Goal: Task Accomplishment & Management: Manage account settings

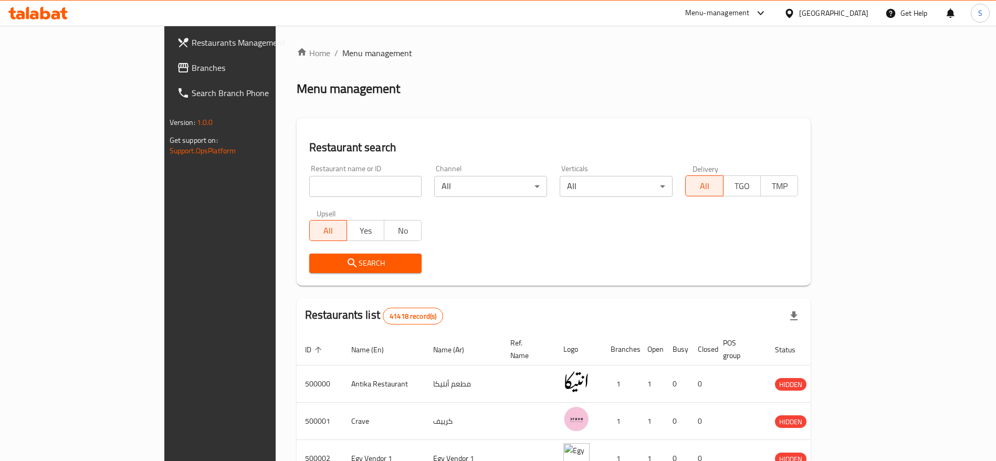
click at [322, 190] on input "search" at bounding box center [365, 186] width 113 height 21
click at [449, 31] on div "Home / Menu management Menu management Restaurant search Restaurant name or ID …" at bounding box center [554, 393] width 557 height 735
click at [318, 183] on input "search" at bounding box center [365, 186] width 113 height 21
type input "702165"
click button "Search" at bounding box center [365, 263] width 113 height 19
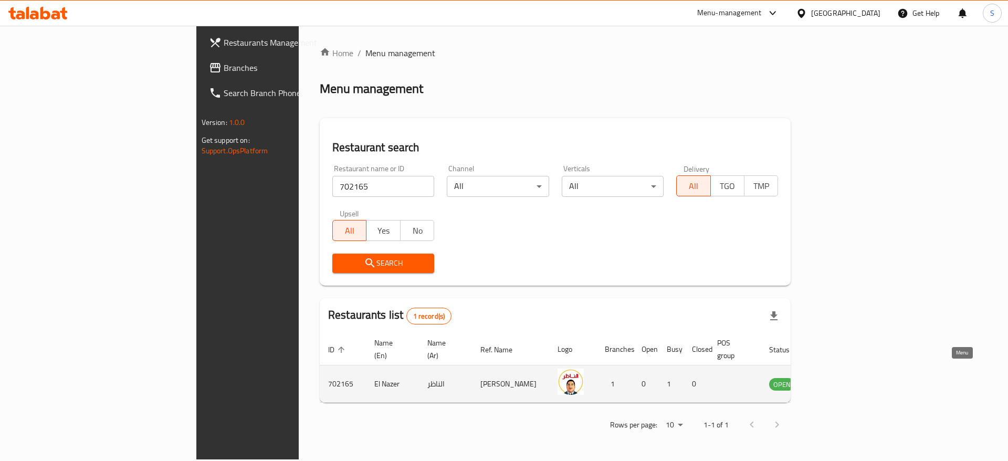
click at [836, 380] on icon "enhanced table" at bounding box center [831, 384] width 12 height 9
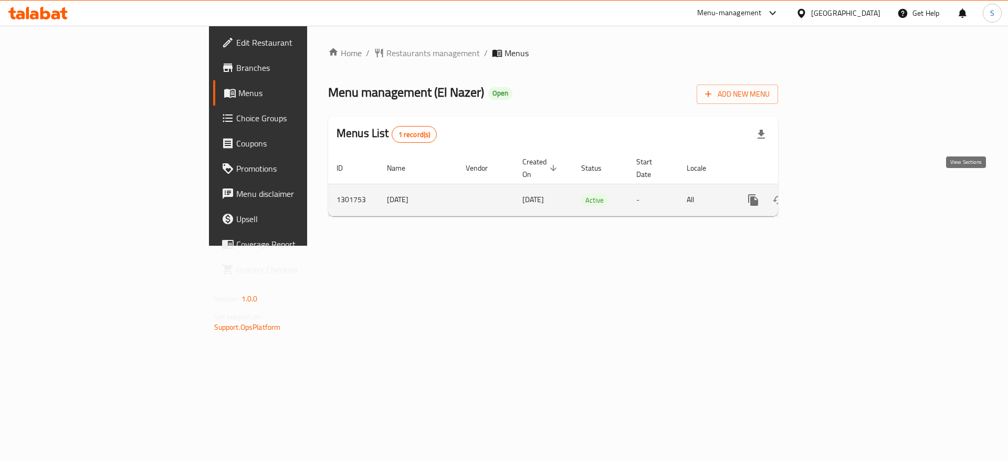
click at [835, 194] on icon "enhanced table" at bounding box center [829, 200] width 13 height 13
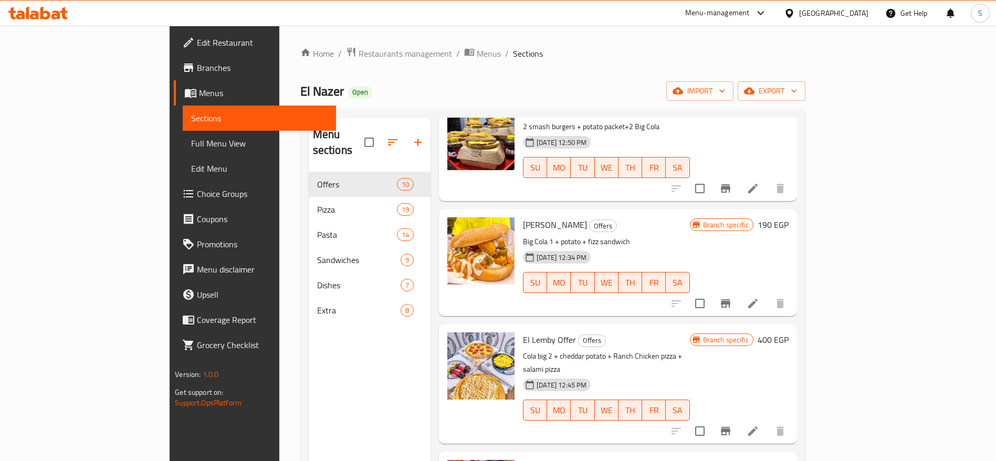
scroll to position [131, 0]
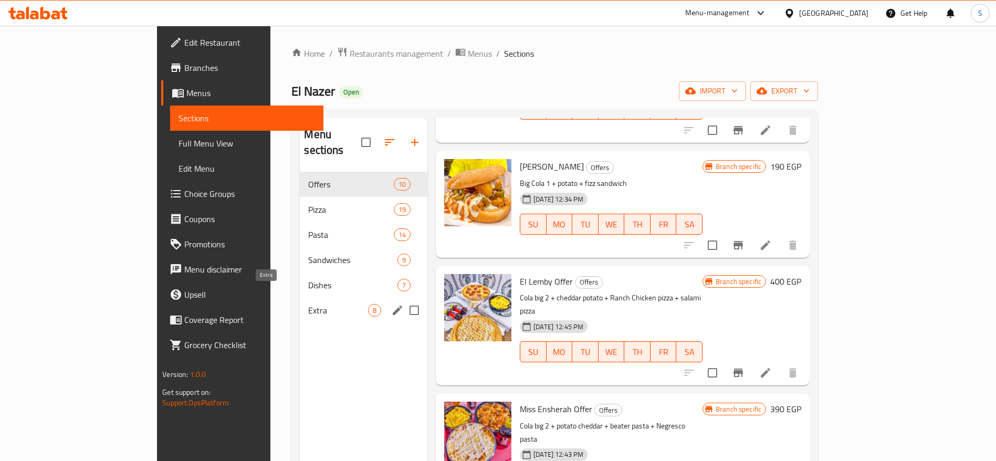
click at [308, 304] on span "Extra" at bounding box center [338, 310] width 60 height 13
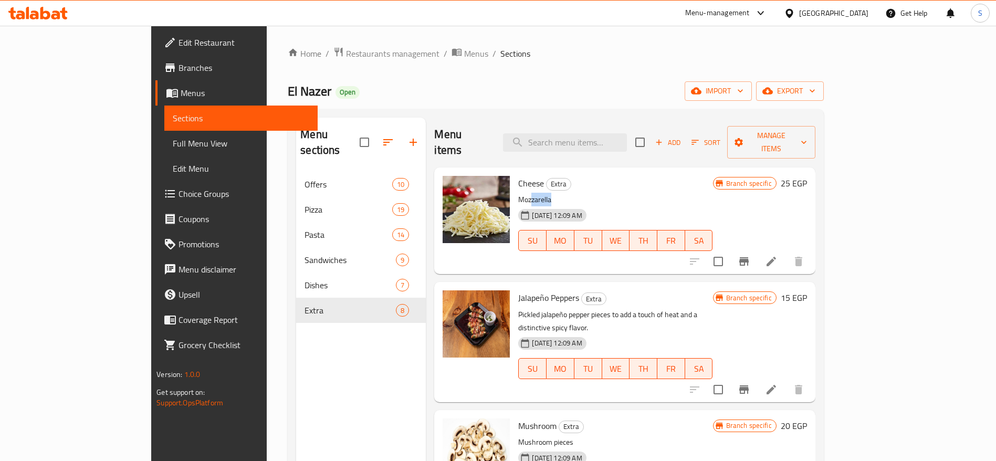
drag, startPoint x: 493, startPoint y: 181, endPoint x: 514, endPoint y: 182, distance: 21.0
click at [518, 193] on p "Mozzarella" at bounding box center [615, 199] width 194 height 13
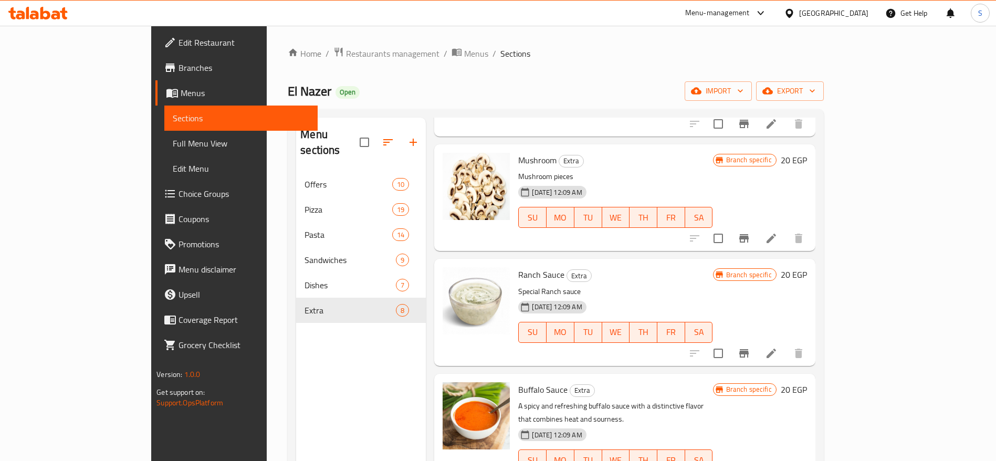
scroll to position [263, 0]
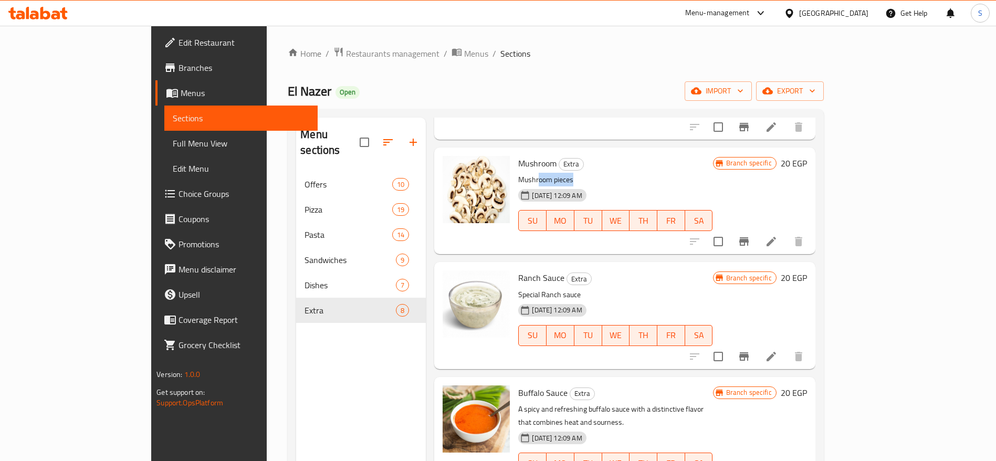
drag, startPoint x: 500, startPoint y: 151, endPoint x: 537, endPoint y: 152, distance: 36.2
click at [537, 173] on p "Mushroom pieces" at bounding box center [615, 179] width 194 height 13
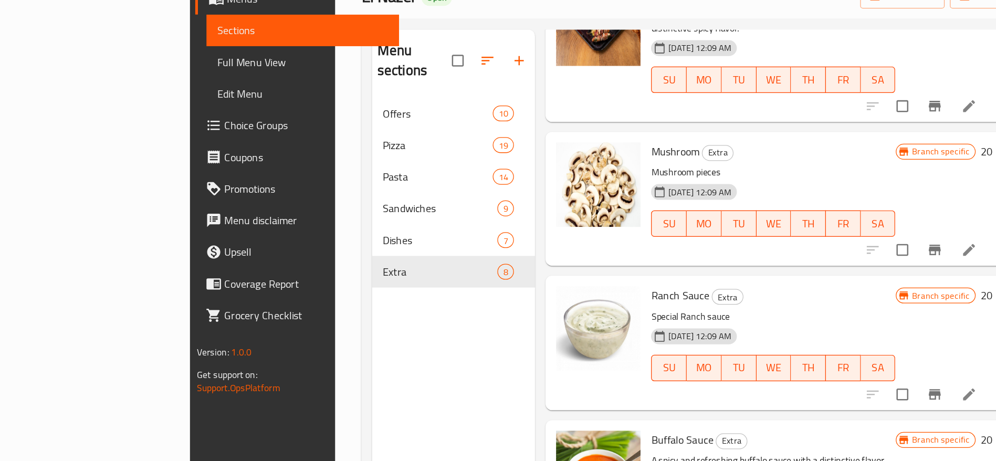
scroll to position [210, 0]
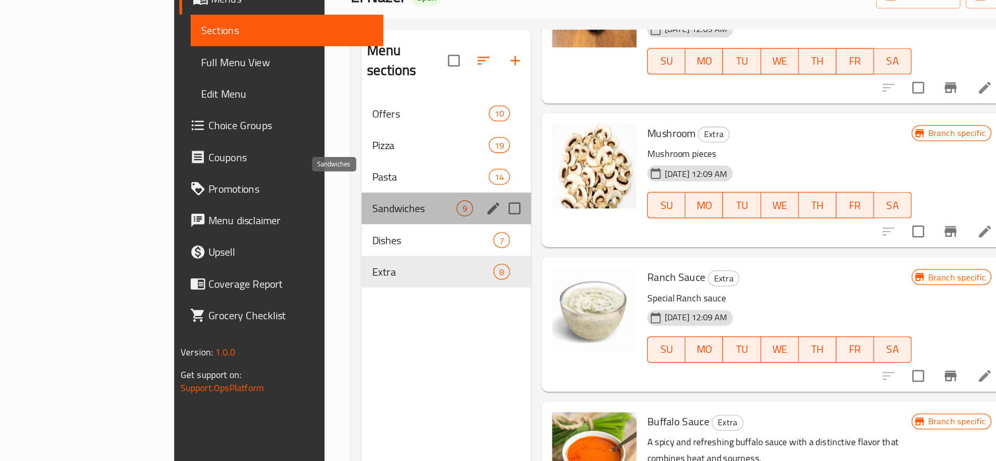
click at [296, 254] on span "Sandwiches" at bounding box center [329, 260] width 67 height 13
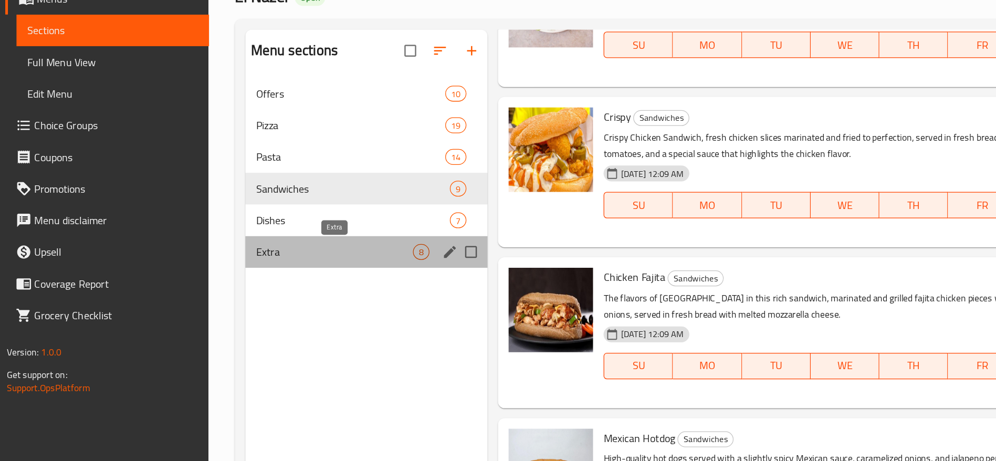
click at [311, 299] on span "Extra" at bounding box center [266, 294] width 125 height 13
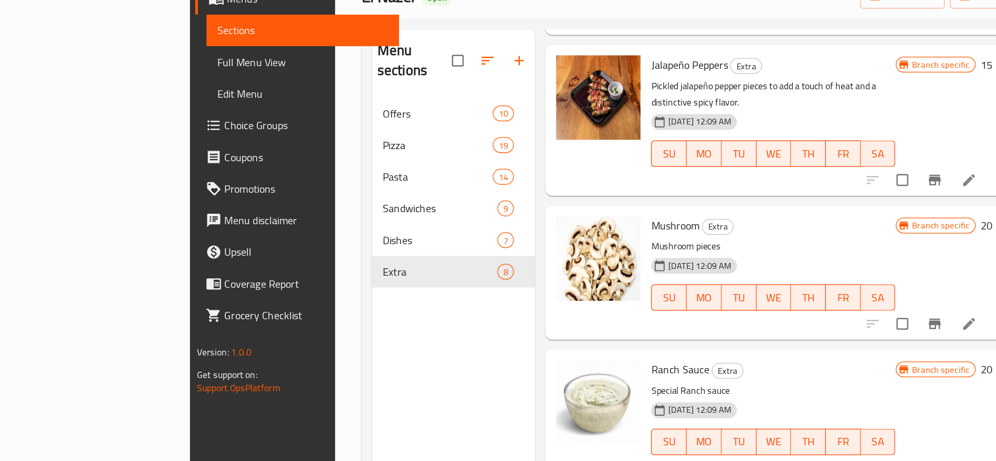
scroll to position [152, 0]
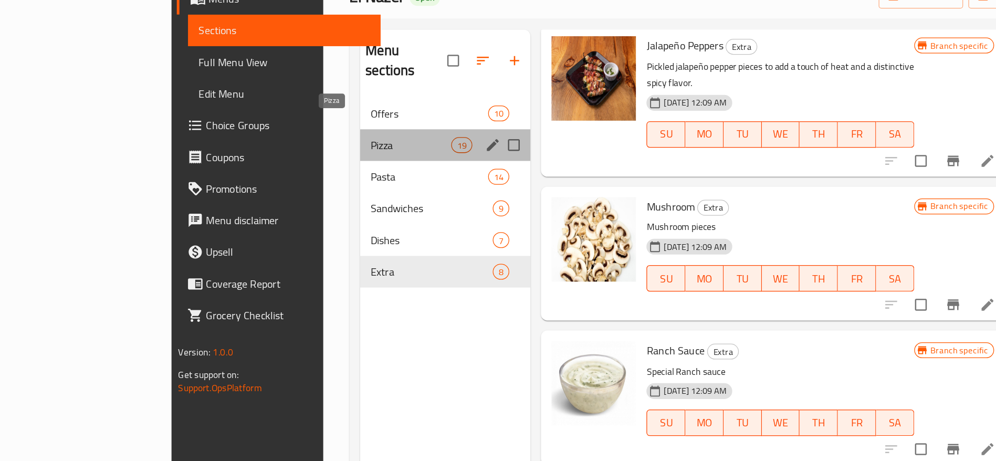
click at [295, 203] on span "Pizza" at bounding box center [327, 209] width 64 height 13
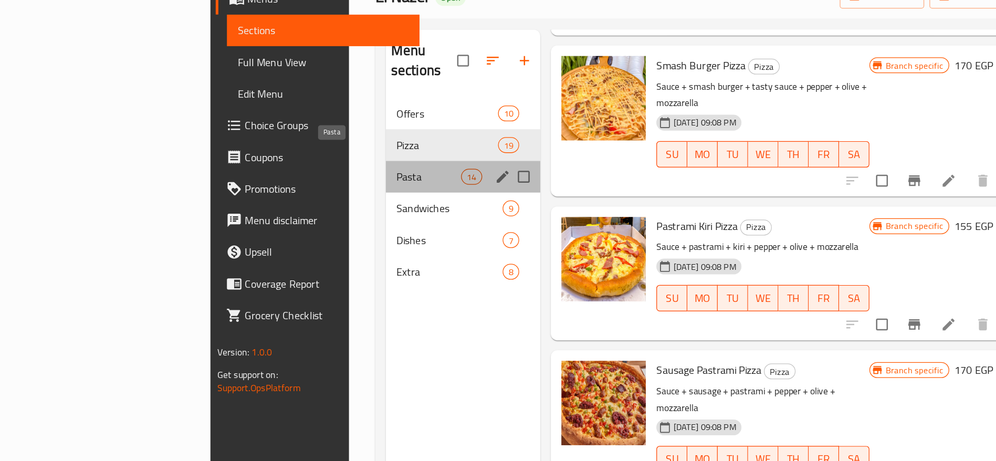
click at [316, 228] on span "Pasta" at bounding box center [341, 234] width 51 height 13
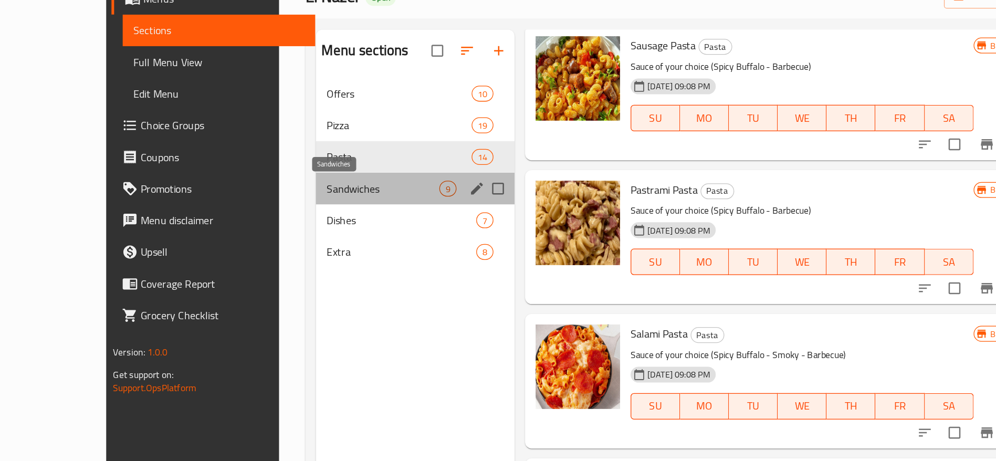
click at [265, 238] on span "Sandwiches" at bounding box center [305, 244] width 90 height 13
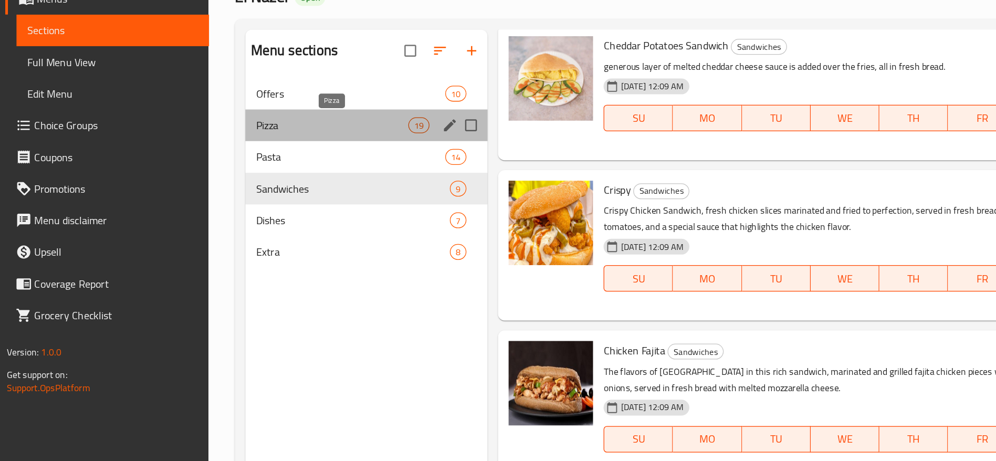
click at [274, 192] on span "Pizza" at bounding box center [264, 193] width 121 height 13
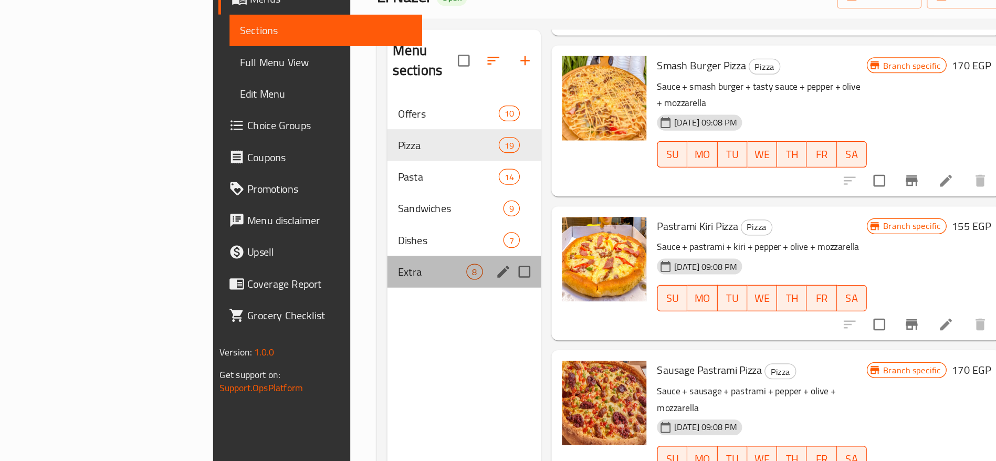
click at [308, 298] on div "Extra 8" at bounding box center [369, 310] width 122 height 25
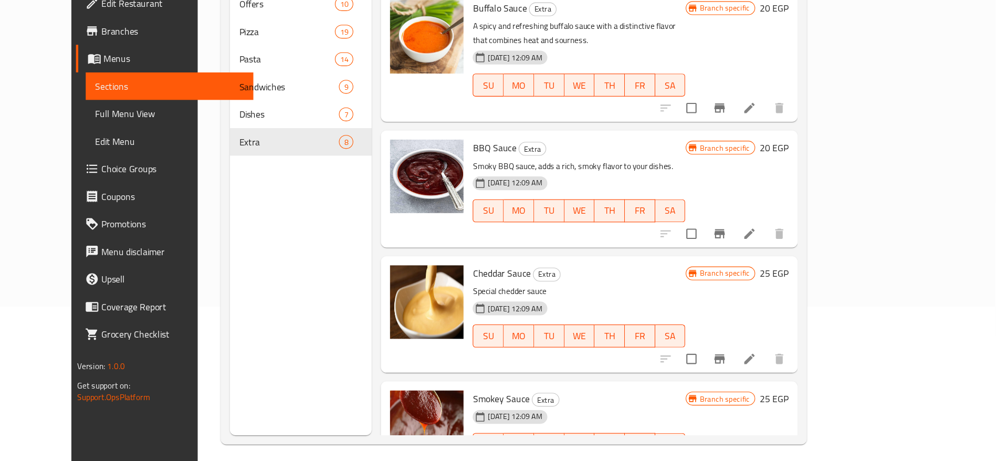
scroll to position [143, 0]
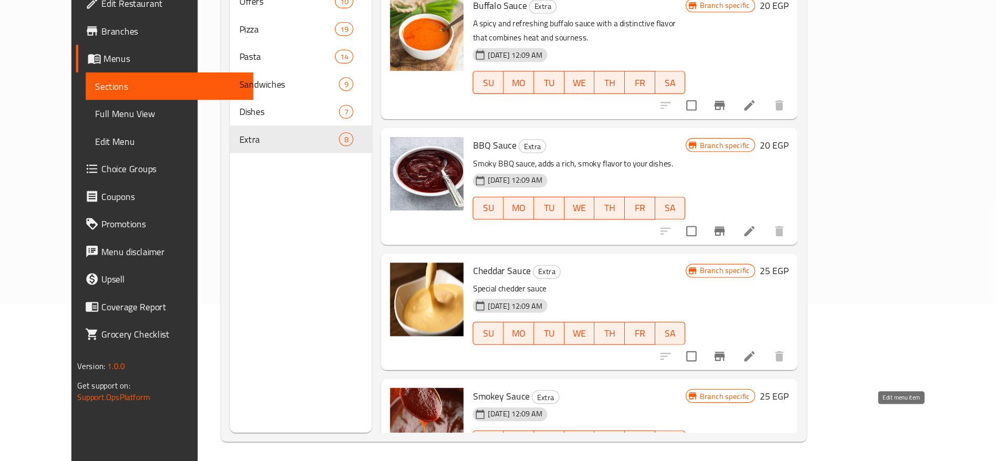
click at [778, 458] on icon at bounding box center [771, 464] width 13 height 13
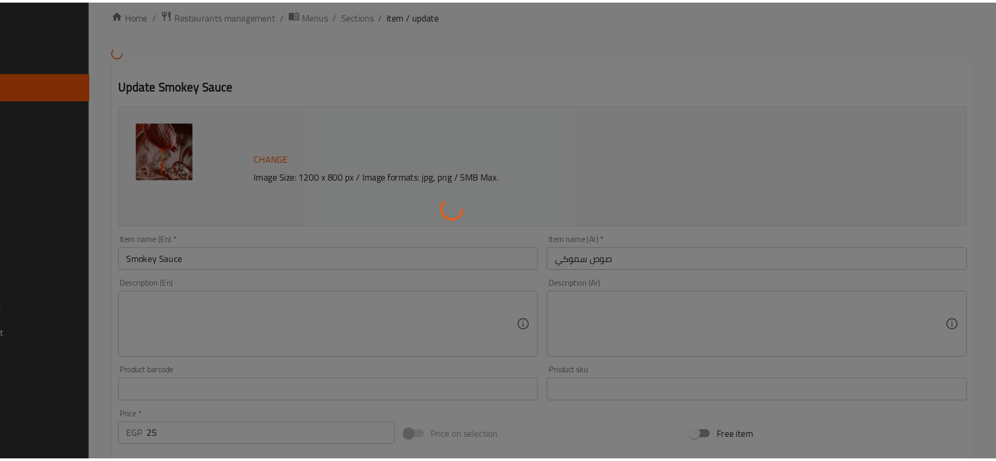
scroll to position [143, 0]
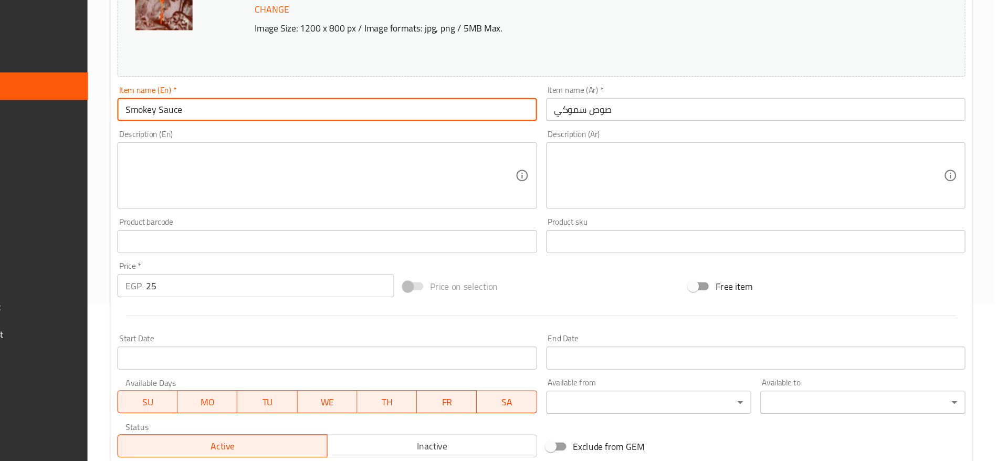
click at [215, 140] on input "Smokey Sauce" at bounding box center [384, 139] width 383 height 21
type input "Tasty Sauce"
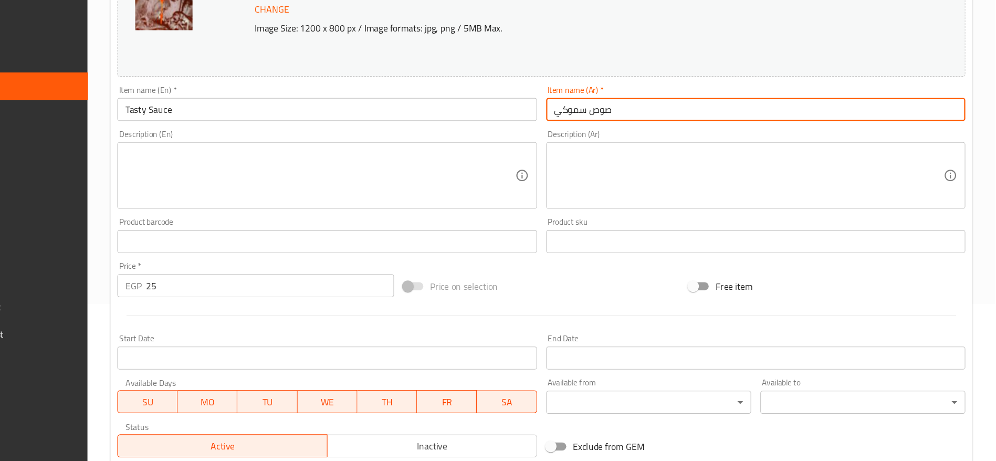
click at [605, 140] on input "صوص سموكي" at bounding box center [776, 139] width 383 height 21
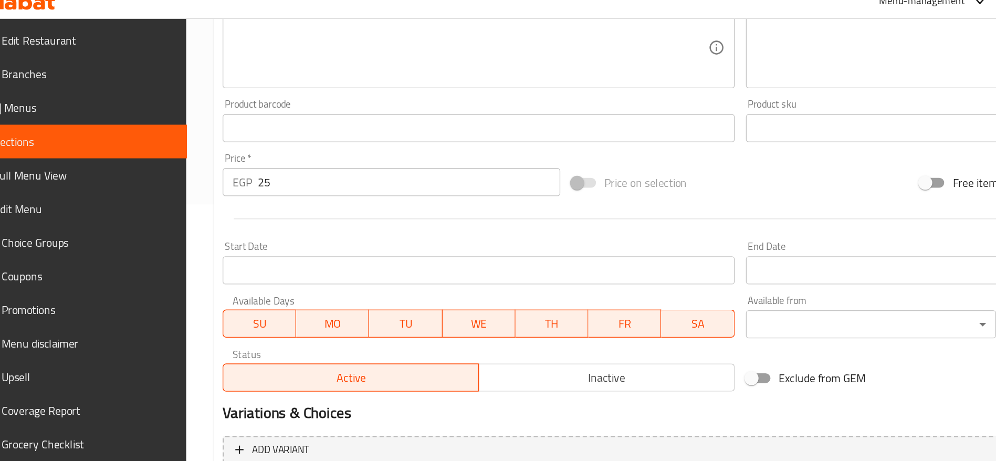
scroll to position [296, 0]
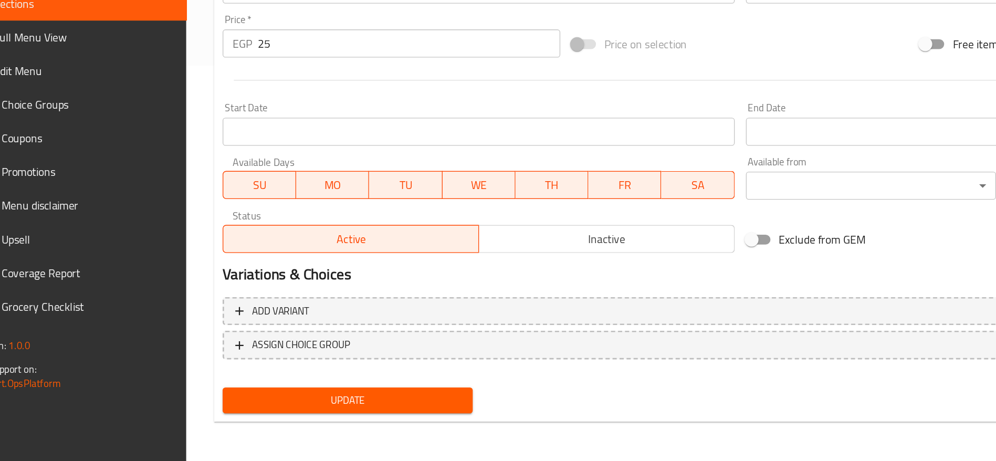
type input "صوص تيستي"
click at [318, 411] on span "Update" at bounding box center [287, 415] width 171 height 13
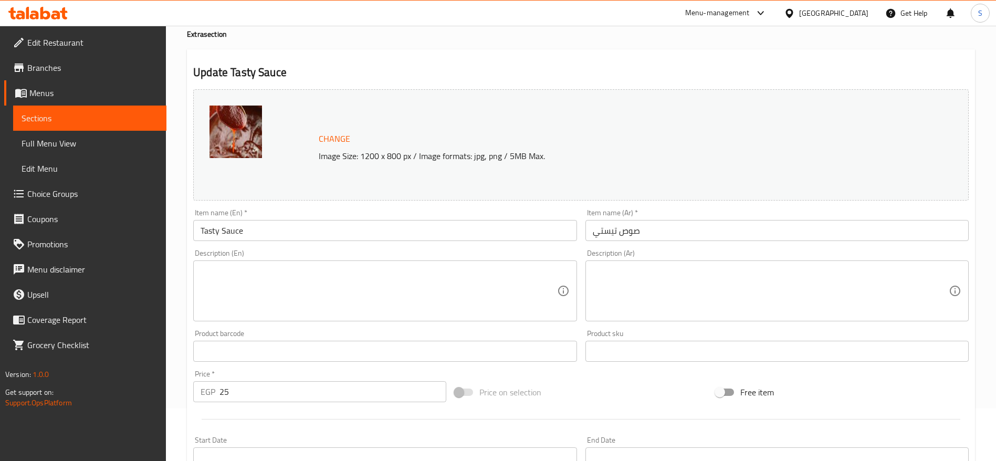
scroll to position [0, 0]
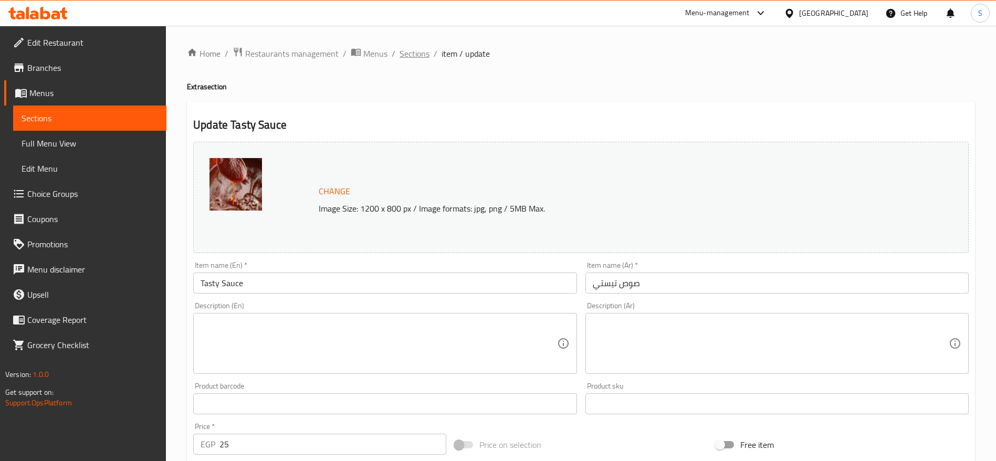
click at [407, 55] on span "Sections" at bounding box center [415, 53] width 30 height 13
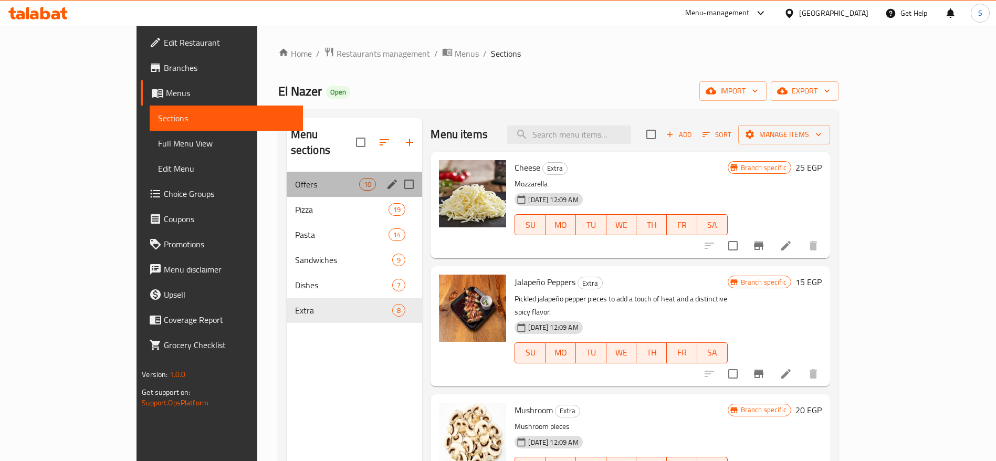
click at [287, 172] on div "Offers 10" at bounding box center [355, 184] width 136 height 25
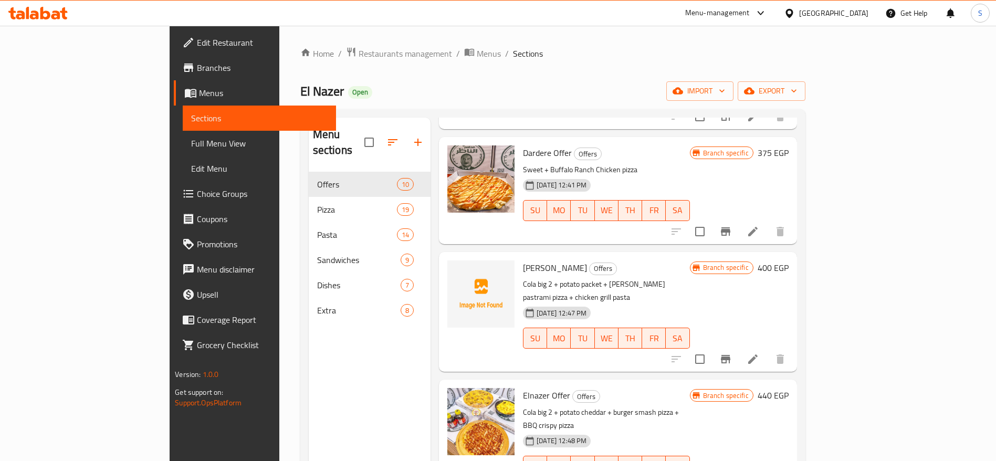
scroll to position [656, 0]
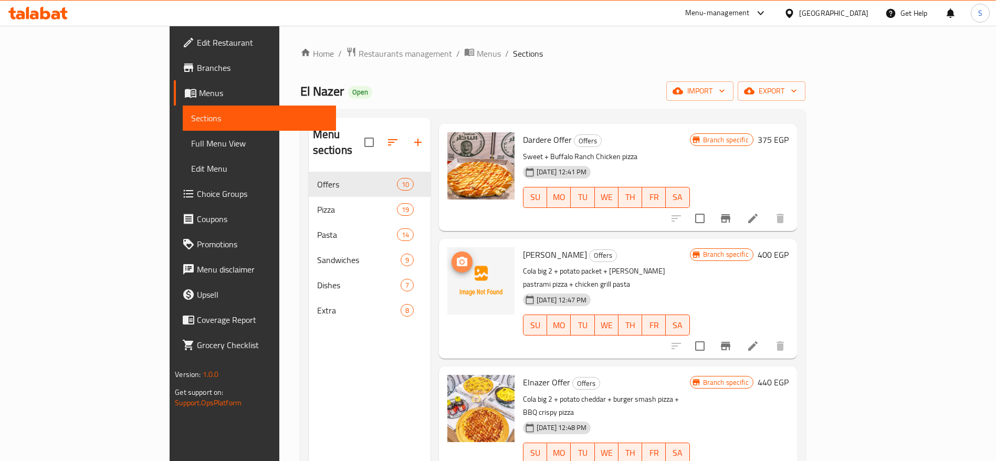
click at [452, 251] on button "upload picture" at bounding box center [462, 261] width 21 height 21
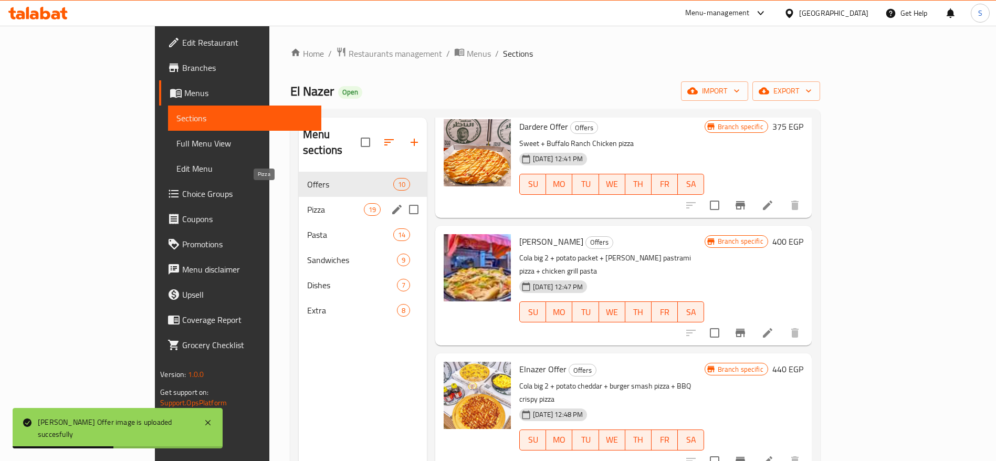
click at [307, 203] on span "Pizza" at bounding box center [335, 209] width 57 height 13
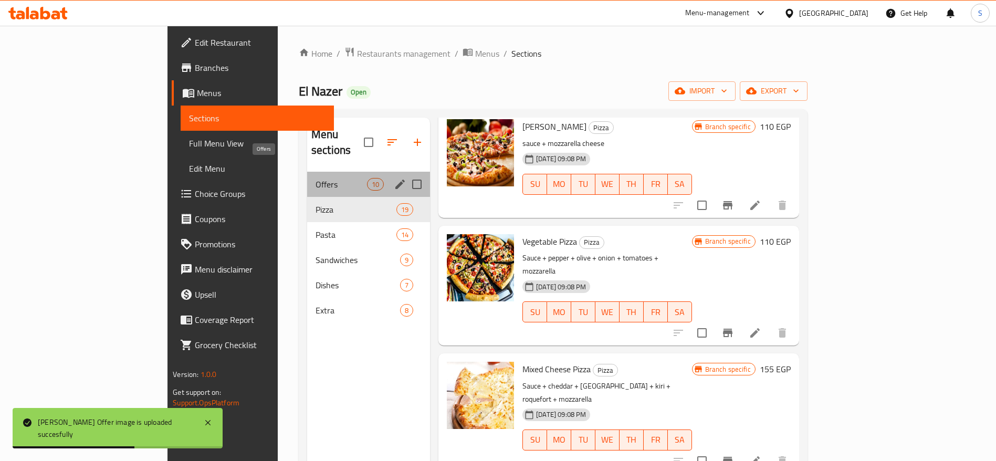
click at [316, 178] on span "Offers" at bounding box center [341, 184] width 51 height 13
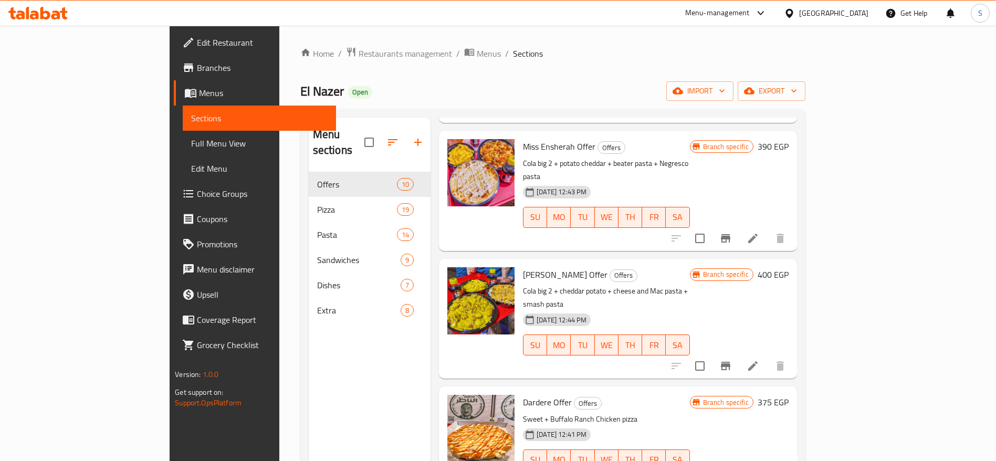
scroll to position [578, 0]
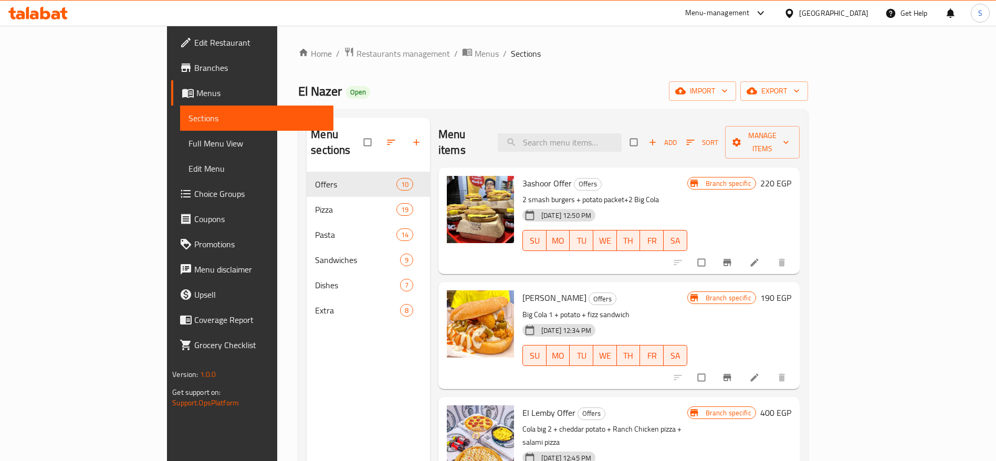
click at [750, 18] on div "Menu-management" at bounding box center [717, 13] width 65 height 13
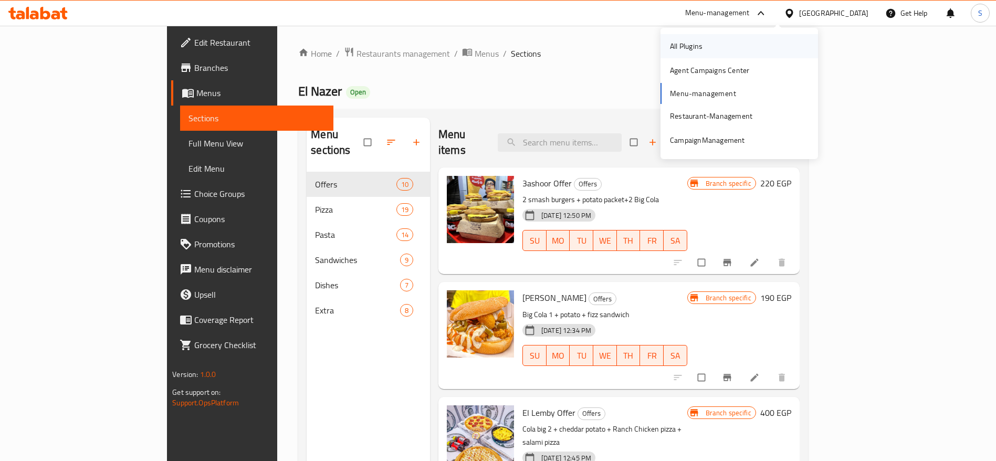
click at [715, 53] on div "All Plugins" at bounding box center [739, 46] width 158 height 24
